Goal: Task Accomplishment & Management: Use online tool/utility

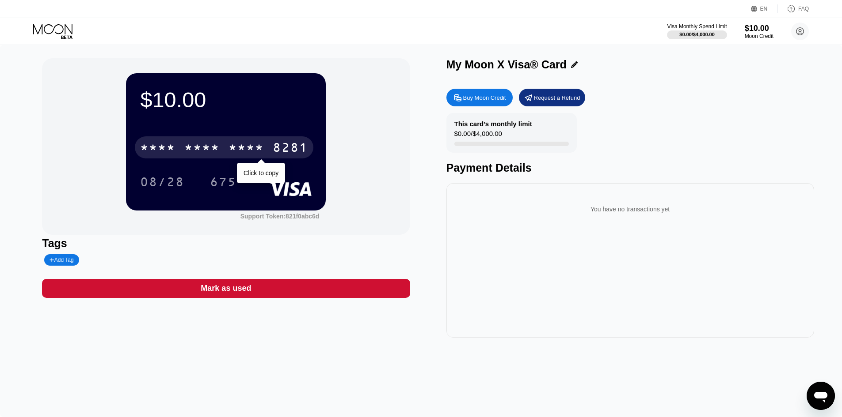
click at [256, 180] on div "08/28 675" at bounding box center [225, 182] width 171 height 22
click at [240, 154] on div "* * * *" at bounding box center [245, 149] width 35 height 14
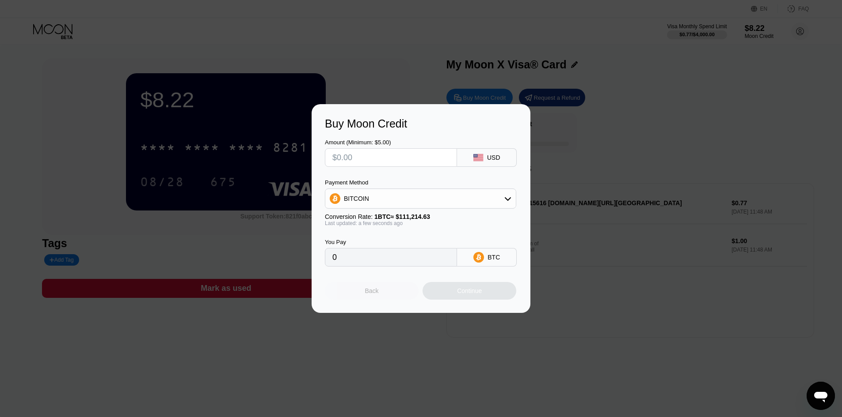
click at [391, 297] on div "Back" at bounding box center [372, 291] width 94 height 18
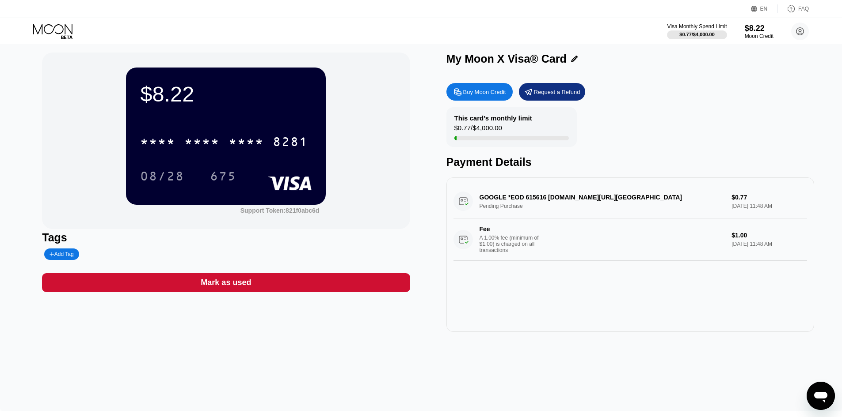
scroll to position [88, 0]
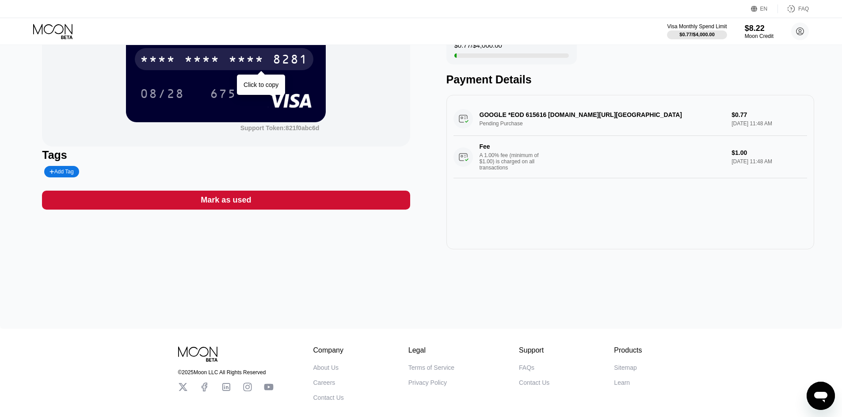
click at [273, 61] on div "* * * * * * * * * * * * 8281" at bounding box center [224, 59] width 178 height 22
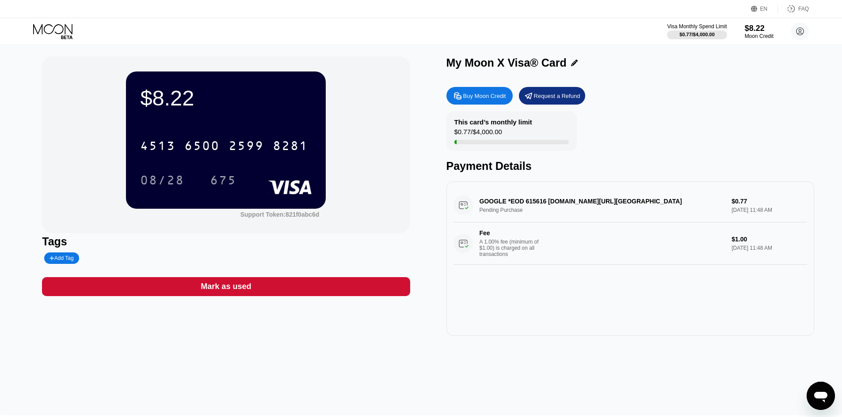
scroll to position [0, 0]
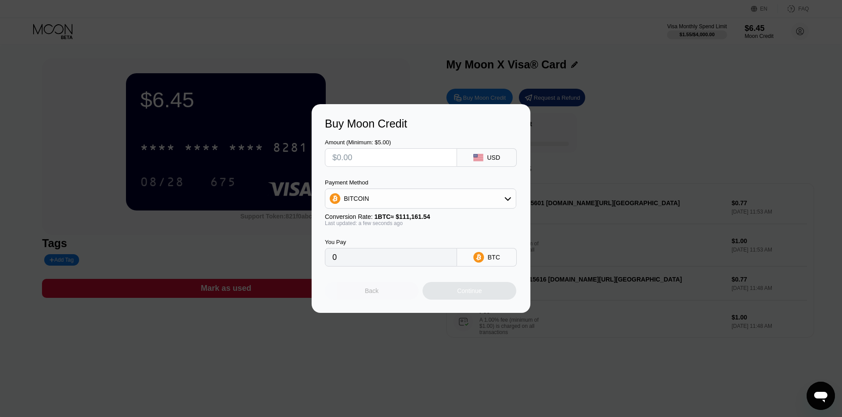
click at [383, 296] on div "Back" at bounding box center [372, 291] width 94 height 18
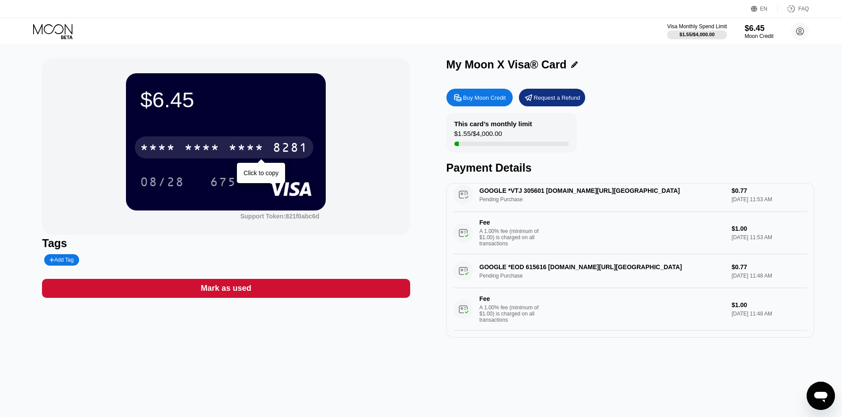
click at [182, 152] on div "* * * * * * * * * * * * 8281" at bounding box center [224, 148] width 178 height 22
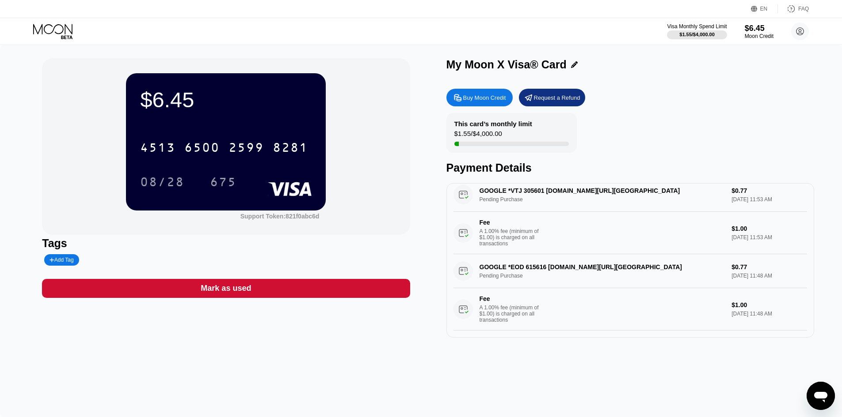
click at [273, 175] on div "08/28 675" at bounding box center [225, 182] width 171 height 22
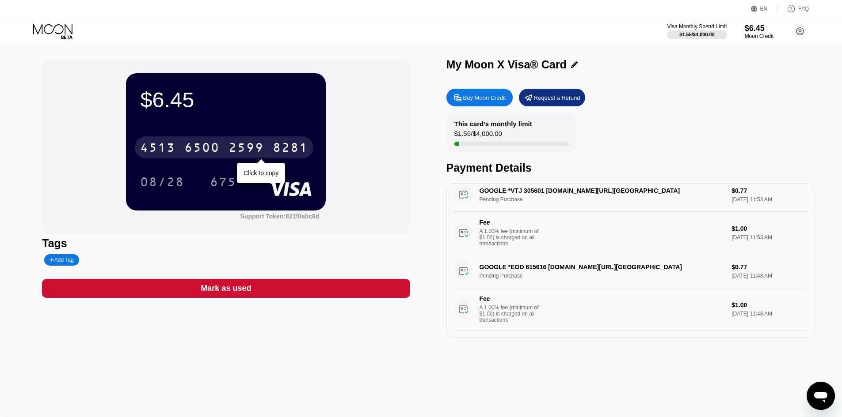
click at [269, 154] on div "[CREDIT_CARD_NUMBER]" at bounding box center [224, 148] width 178 height 22
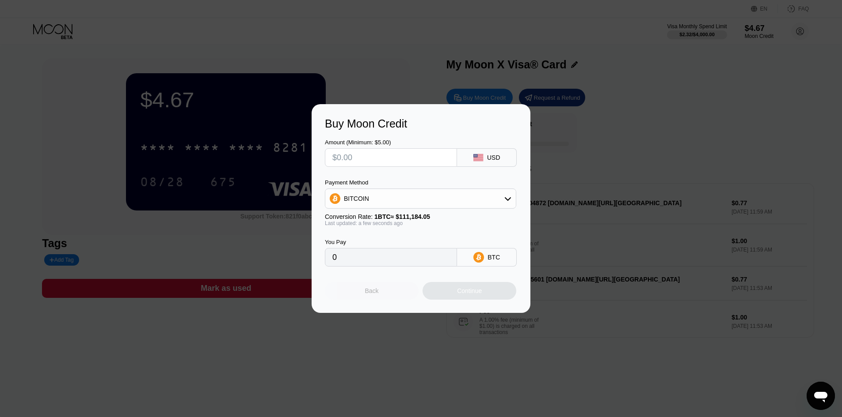
click at [380, 295] on div "Back" at bounding box center [372, 291] width 94 height 18
